Goal: Task Accomplishment & Management: Complete application form

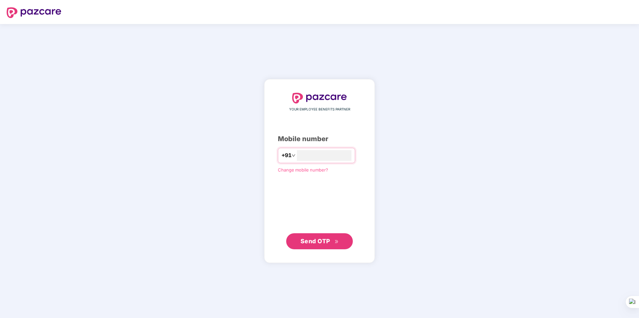
type input "**********"
click at [330, 240] on span "Send OTP" at bounding box center [316, 240] width 30 height 7
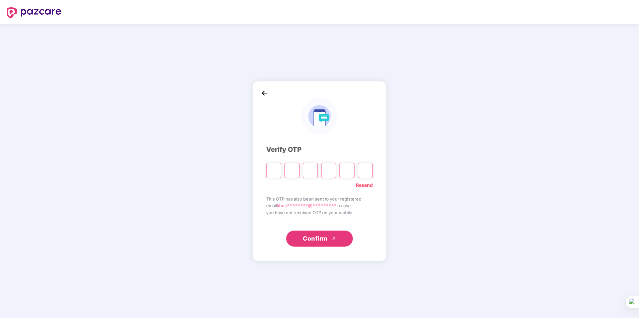
type input "*"
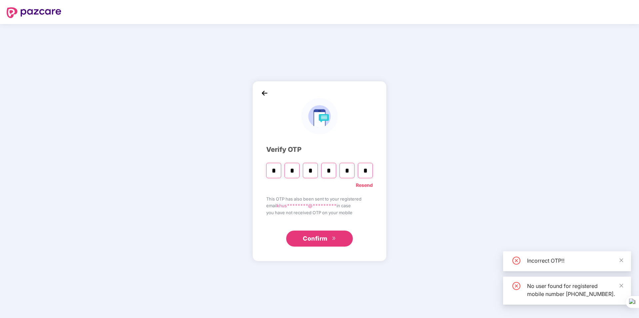
type input "*"
click at [337, 245] on button "Confirm" at bounding box center [319, 238] width 67 height 16
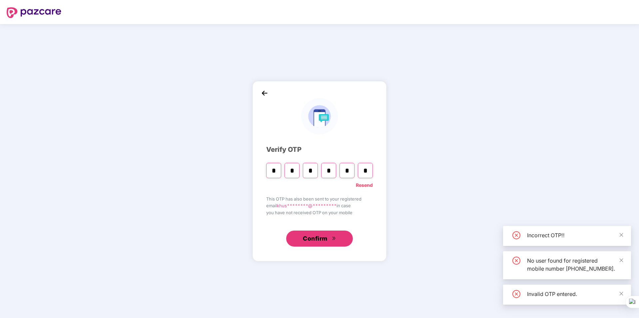
click at [326, 239] on span "Confirm" at bounding box center [315, 238] width 25 height 9
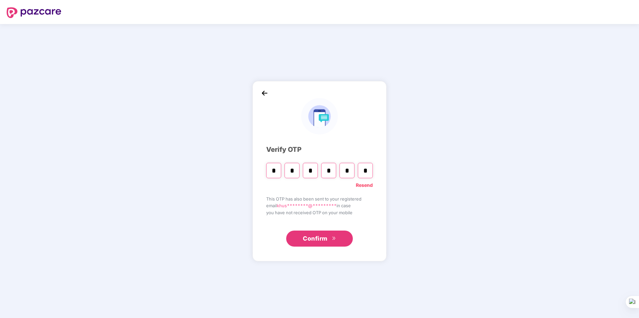
click at [360, 183] on link "Resend" at bounding box center [364, 184] width 17 height 7
click at [275, 168] on input "Please enter verification code. Digit 1" at bounding box center [273, 170] width 15 height 15
type input "*"
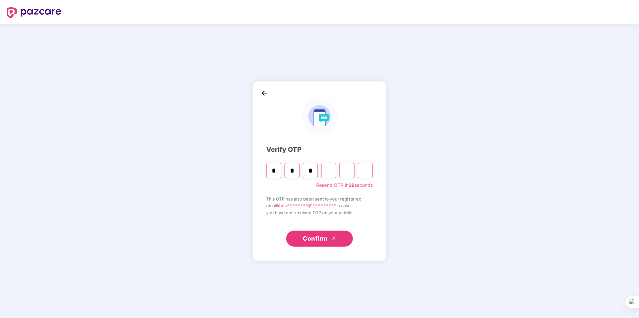
type input "*"
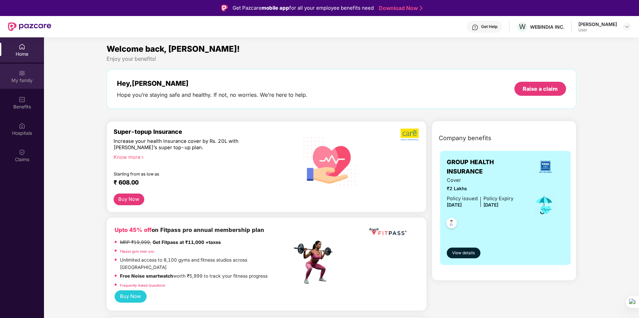
click at [21, 75] on img at bounding box center [22, 73] width 7 height 7
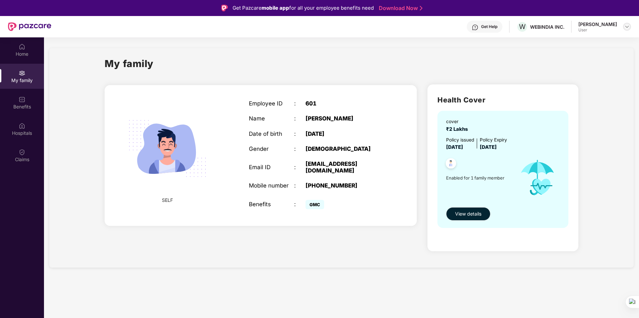
click at [630, 25] on div at bounding box center [627, 27] width 8 height 8
click at [378, 146] on div "Employee ID : 601 Name : [PERSON_NAME] Date of birth : [DEMOGRAPHIC_DATA] Gende…" at bounding box center [317, 155] width 150 height 127
click at [20, 46] on img at bounding box center [22, 46] width 7 height 7
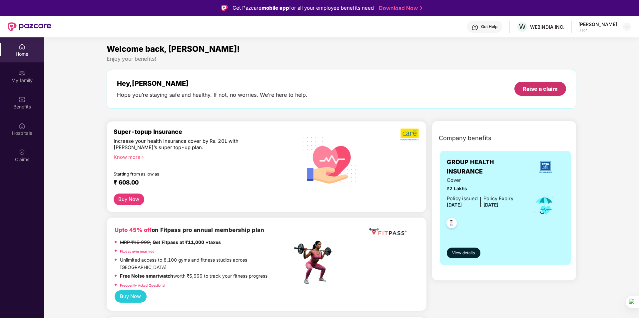
click at [539, 89] on div "Raise a claim" at bounding box center [540, 88] width 35 height 7
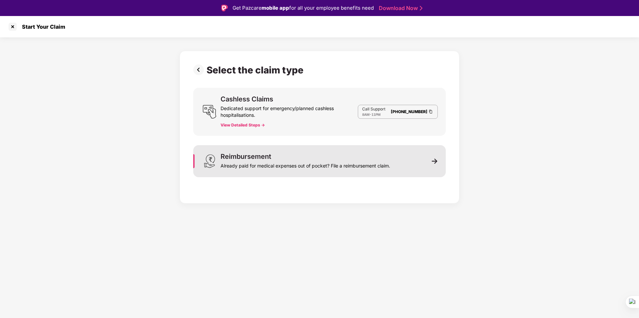
click at [345, 162] on div "Already paid for medical expenses out of pocket? File a reimbursement claim." at bounding box center [306, 164] width 170 height 9
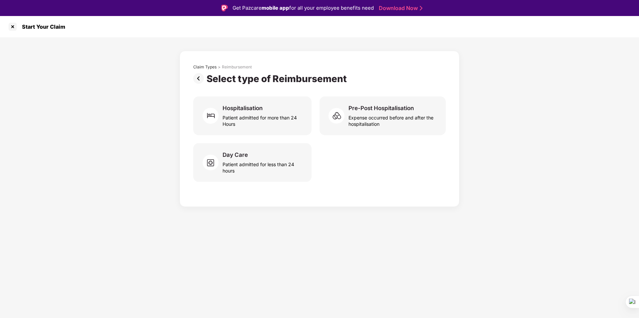
click at [195, 76] on img at bounding box center [199, 78] width 13 height 11
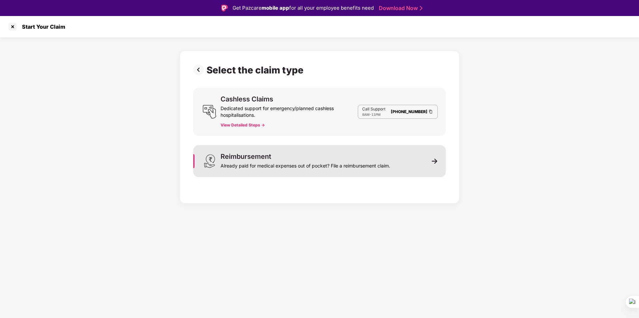
click at [273, 164] on div "Already paid for medical expenses out of pocket? File a reimbursement claim." at bounding box center [306, 164] width 170 height 9
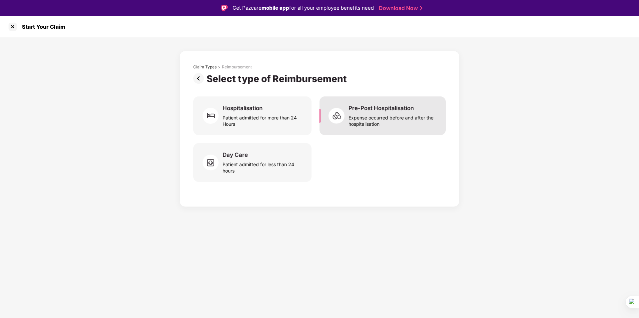
click at [373, 117] on div "Expense occurred before and after the hospitalisation" at bounding box center [393, 119] width 89 height 15
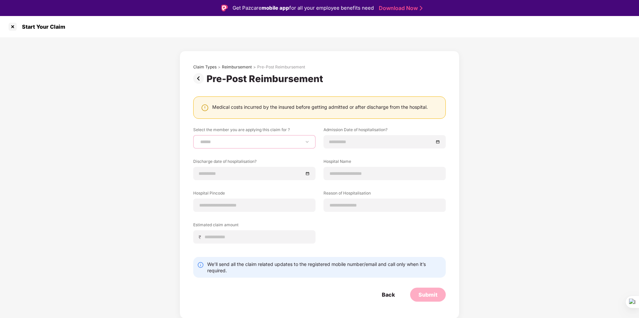
click at [283, 144] on select "**********" at bounding box center [254, 141] width 111 height 5
select select "**********"
click at [199, 139] on select "**********" at bounding box center [254, 141] width 111 height 5
click at [200, 80] on img at bounding box center [199, 78] width 13 height 11
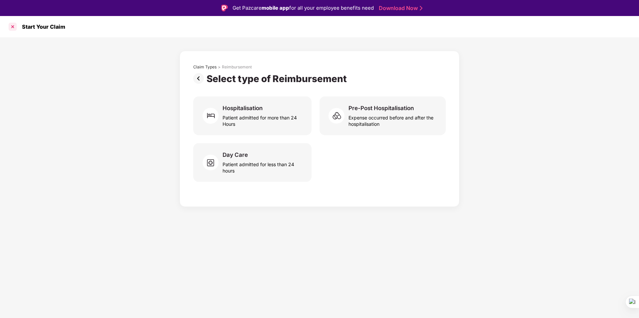
click at [15, 26] on div at bounding box center [12, 26] width 11 height 11
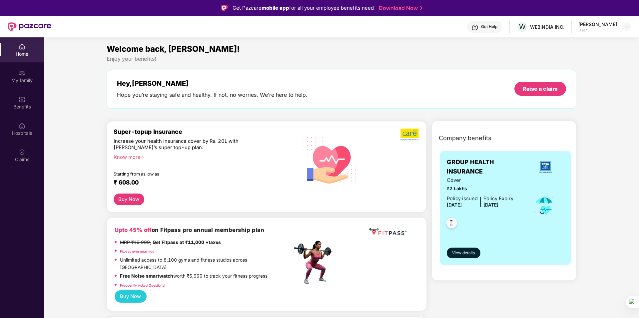
click at [610, 26] on div "[PERSON_NAME]" at bounding box center [598, 24] width 39 height 6
click at [624, 25] on div at bounding box center [627, 27] width 8 height 8
click at [566, 41] on div "Logout" at bounding box center [596, 42] width 87 height 13
